Goal: Use online tool/utility: Utilize a website feature to perform a specific function

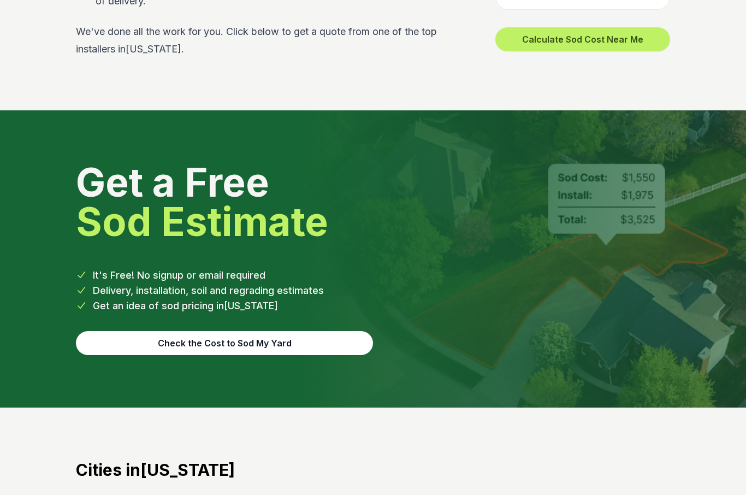
scroll to position [4952, 0]
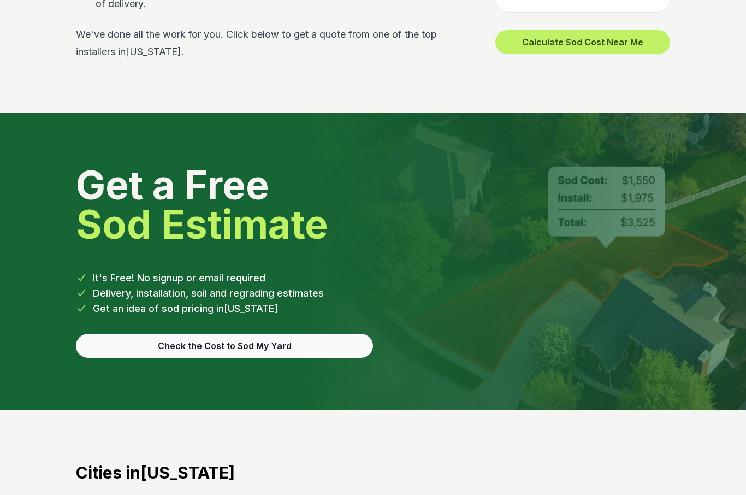
click at [323, 334] on button "Check the Cost to Sod My Yard" at bounding box center [224, 346] width 297 height 24
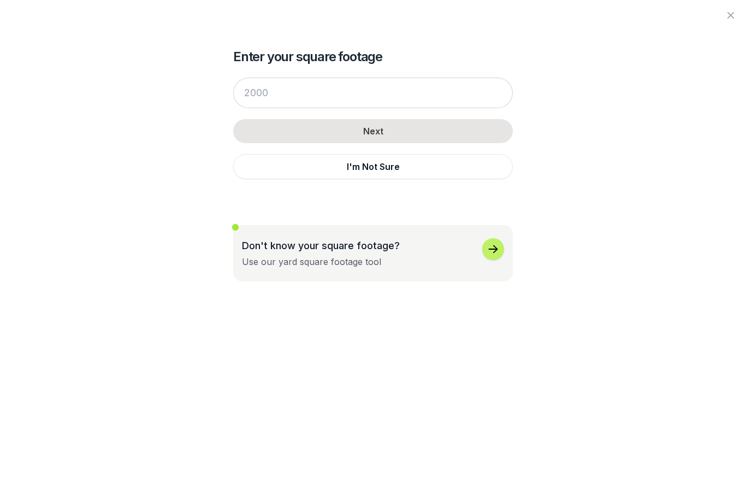
click at [602, 188] on div "Enter your square footage Next I'm Not Sure Don't know your square footage? Use…" at bounding box center [373, 140] width 594 height 281
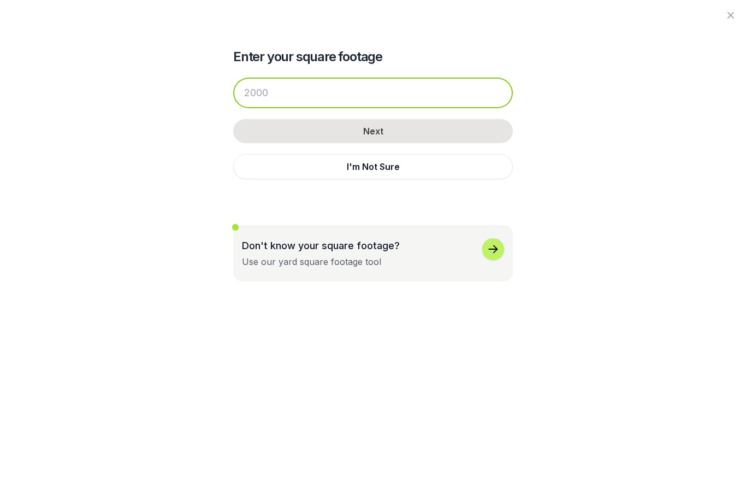
click at [428, 98] on input "number" at bounding box center [373, 93] width 280 height 31
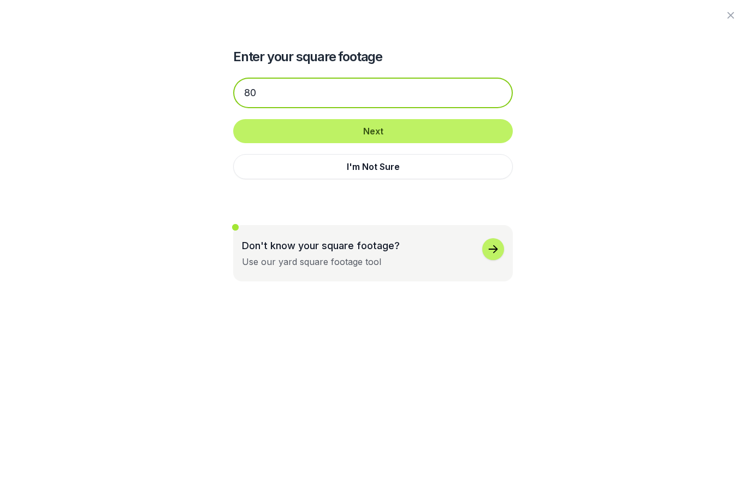
type input "8"
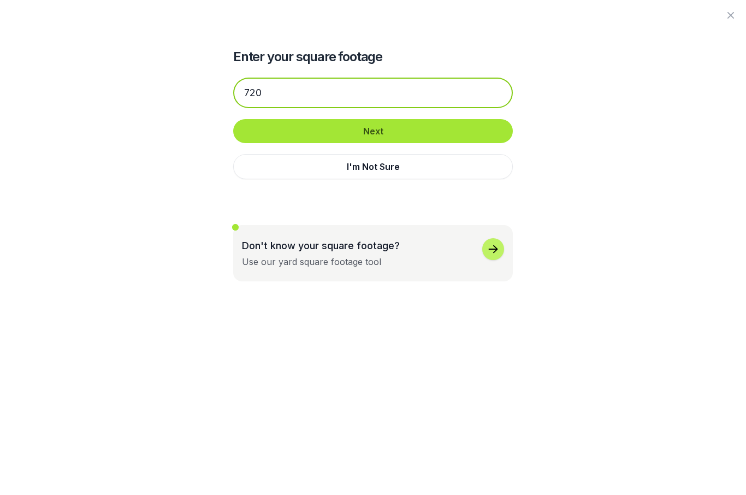
type input "720"
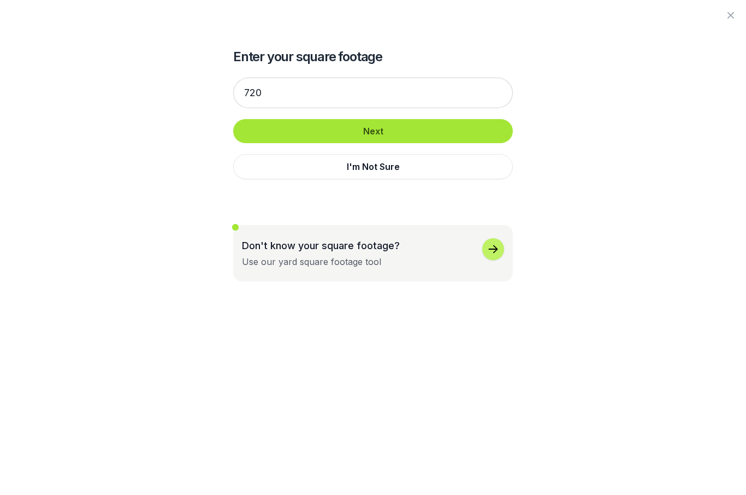
click at [428, 137] on button "Next" at bounding box center [373, 131] width 280 height 24
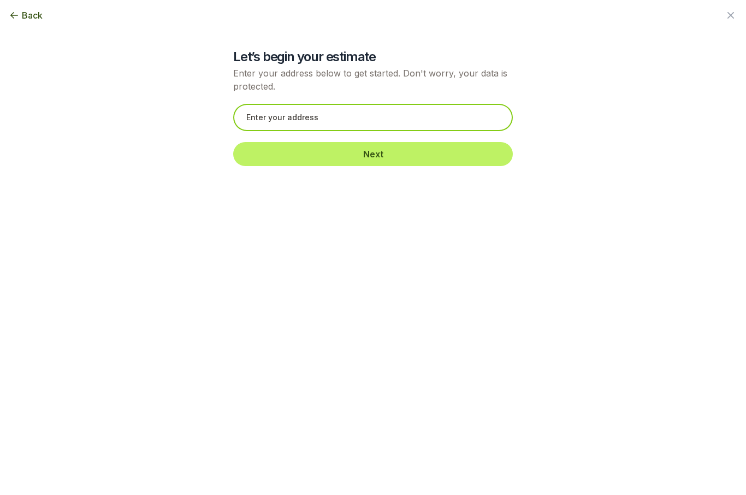
click at [424, 117] on input "text" at bounding box center [373, 117] width 280 height 27
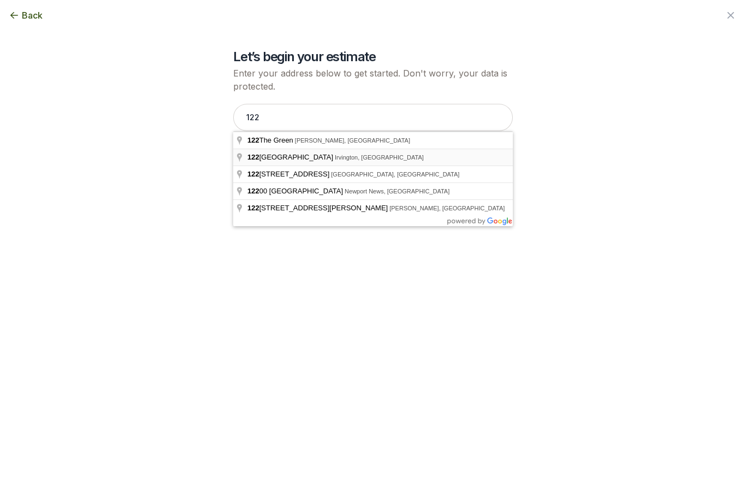
type input "[STREET_ADDRESS]"
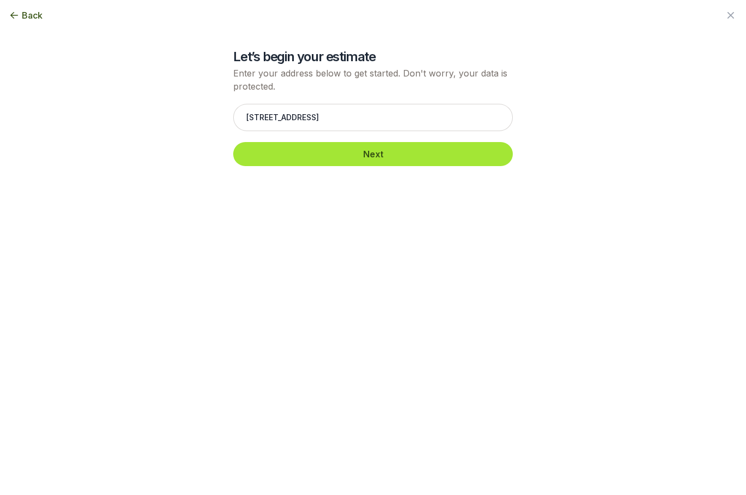
click at [403, 158] on button "Next" at bounding box center [373, 154] width 280 height 24
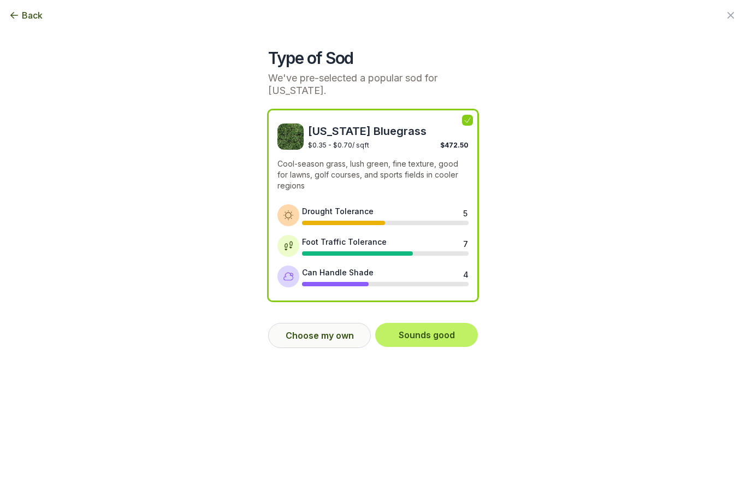
click at [322, 330] on button "Choose my own" at bounding box center [319, 335] width 103 height 25
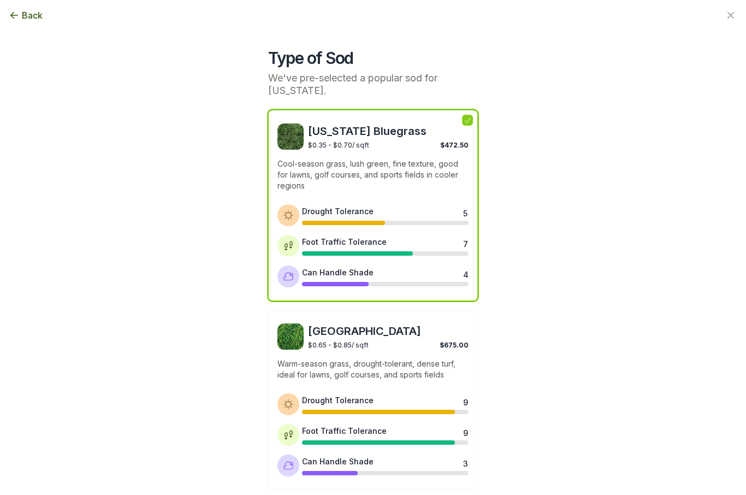
scroll to position [0, 0]
click at [392, 158] on p "Cool-season grass, lush green, fine texture, good for lawns, golf courses, and …" at bounding box center [372, 174] width 191 height 33
click at [380, 139] on div "$0.35 - $0.70 / sqft $472.50" at bounding box center [388, 144] width 161 height 10
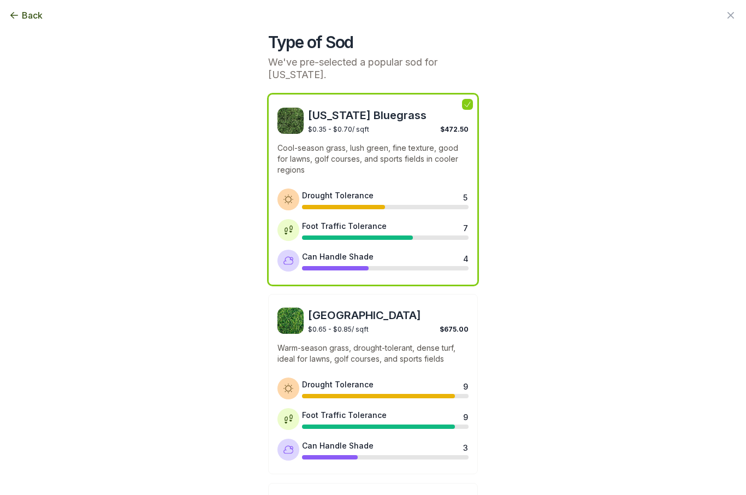
scroll to position [17, 0]
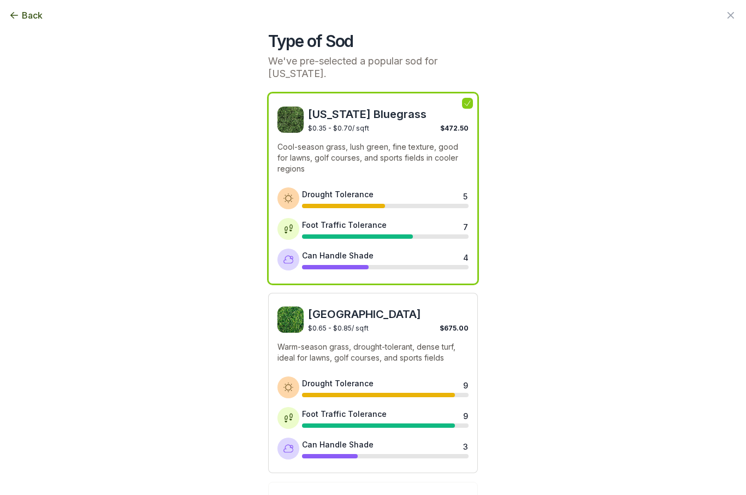
click at [447, 360] on p "Warm-season grass, drought-tolerant, dense turf, ideal for lawns, golf courses,…" at bounding box center [372, 352] width 191 height 22
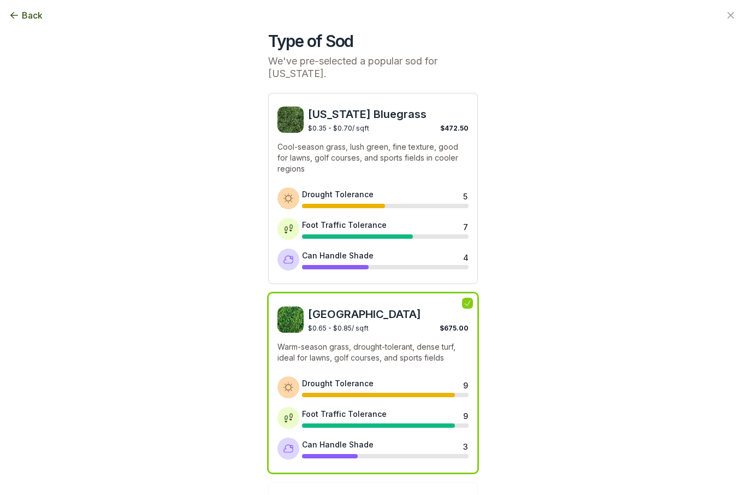
click at [458, 161] on p "Cool-season grass, lush green, fine texture, good for lawns, golf courses, and …" at bounding box center [372, 157] width 191 height 33
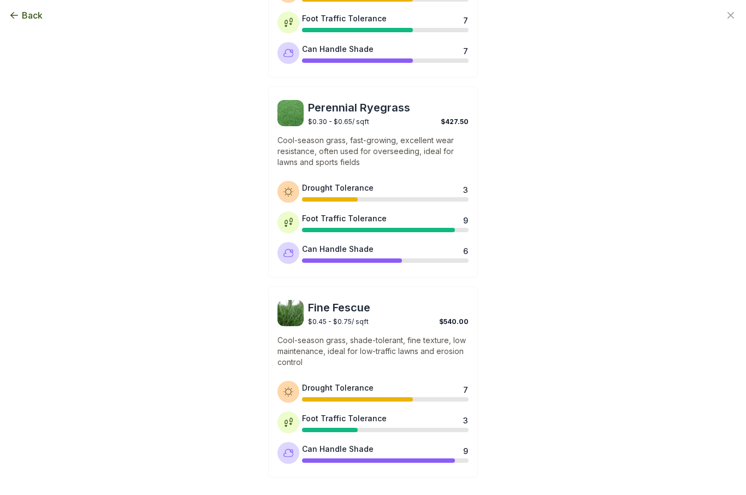
scroll to position [800, 0]
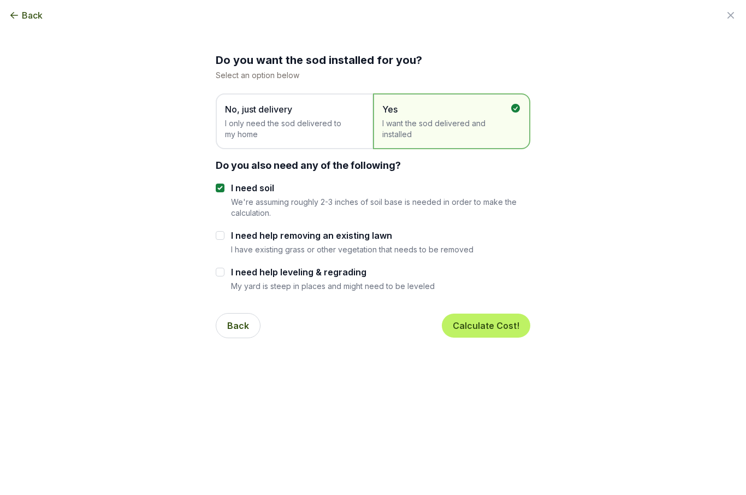
click at [327, 127] on span "I only need the sod delivered to my home" at bounding box center [289, 129] width 128 height 22
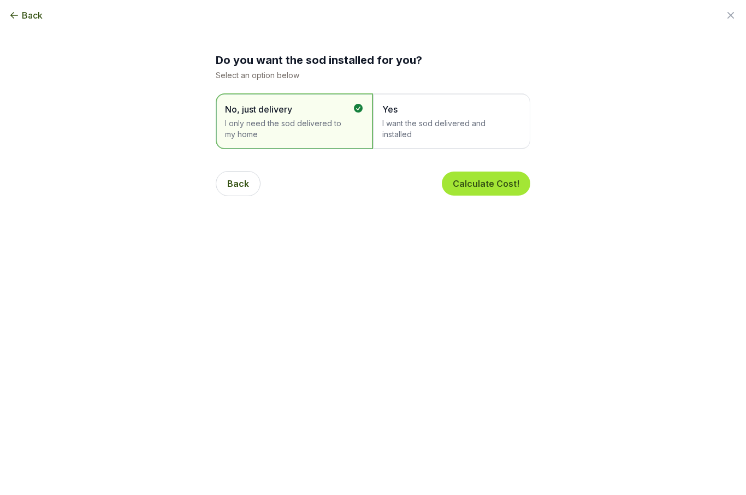
click at [513, 186] on button "Calculate Cost!" at bounding box center [486, 183] width 88 height 24
